Goal: Entertainment & Leisure: Consume media (video, audio)

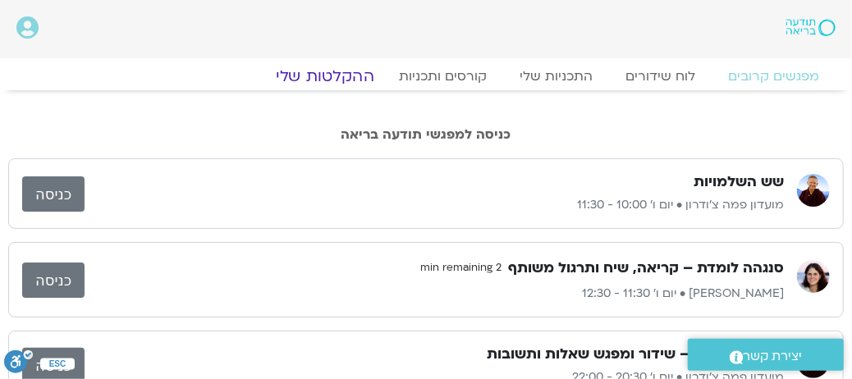
click at [319, 80] on link "ההקלטות שלי" at bounding box center [325, 76] width 138 height 20
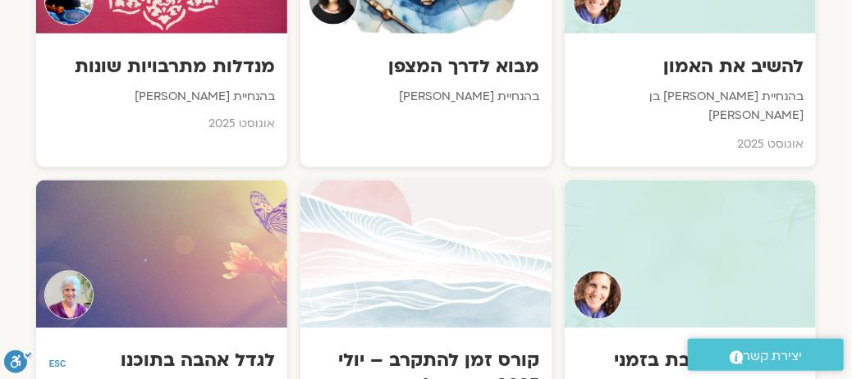
scroll to position [1067, 0]
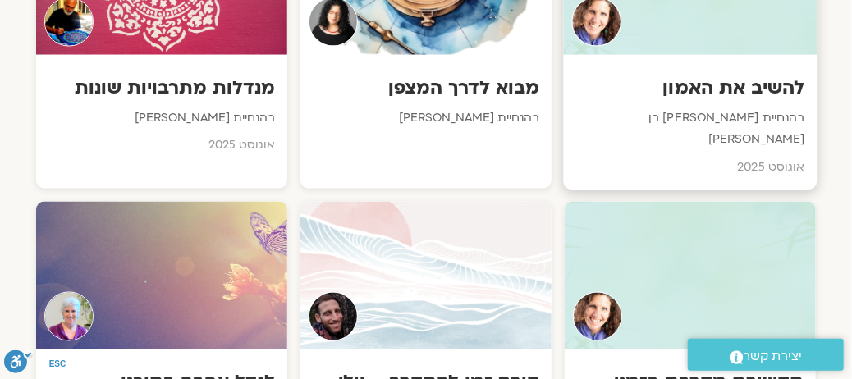
click at [683, 75] on h3 "להשיב את האמון" at bounding box center [690, 87] width 229 height 25
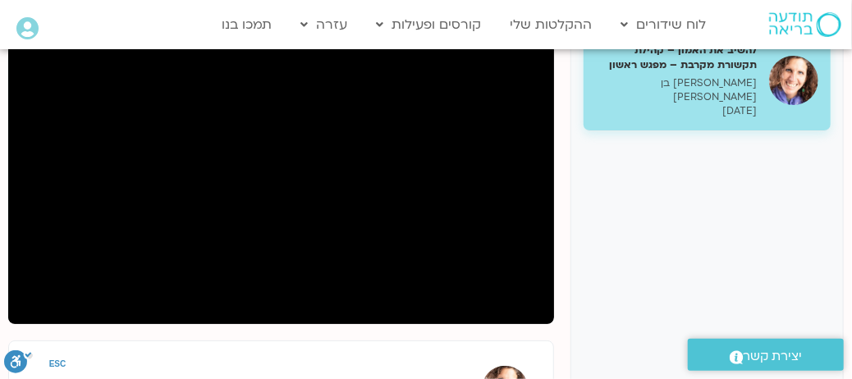
scroll to position [246, 0]
